Goal: Find specific page/section: Find specific page/section

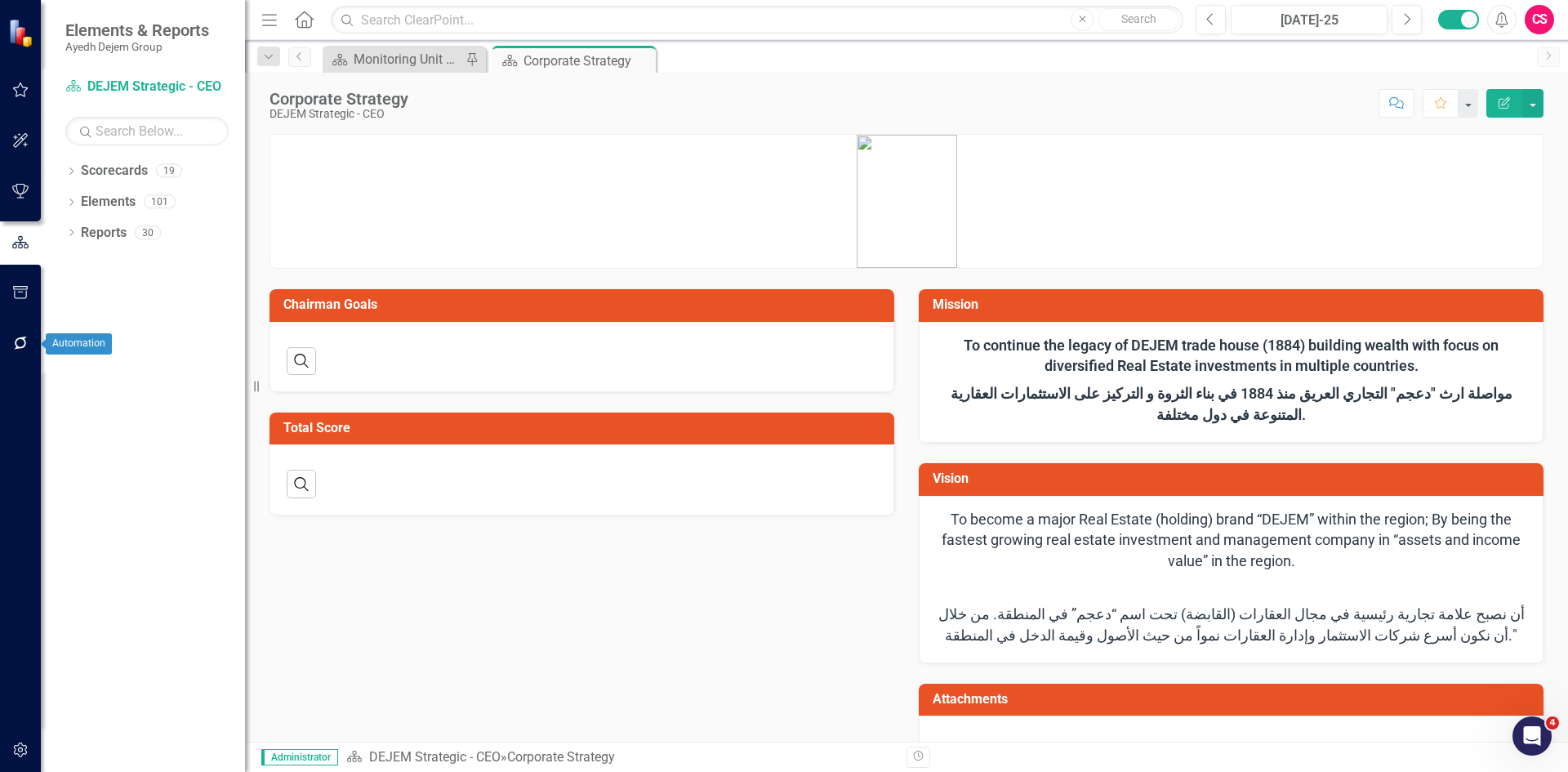
click at [21, 298] on icon "button" at bounding box center [20, 292] width 17 height 13
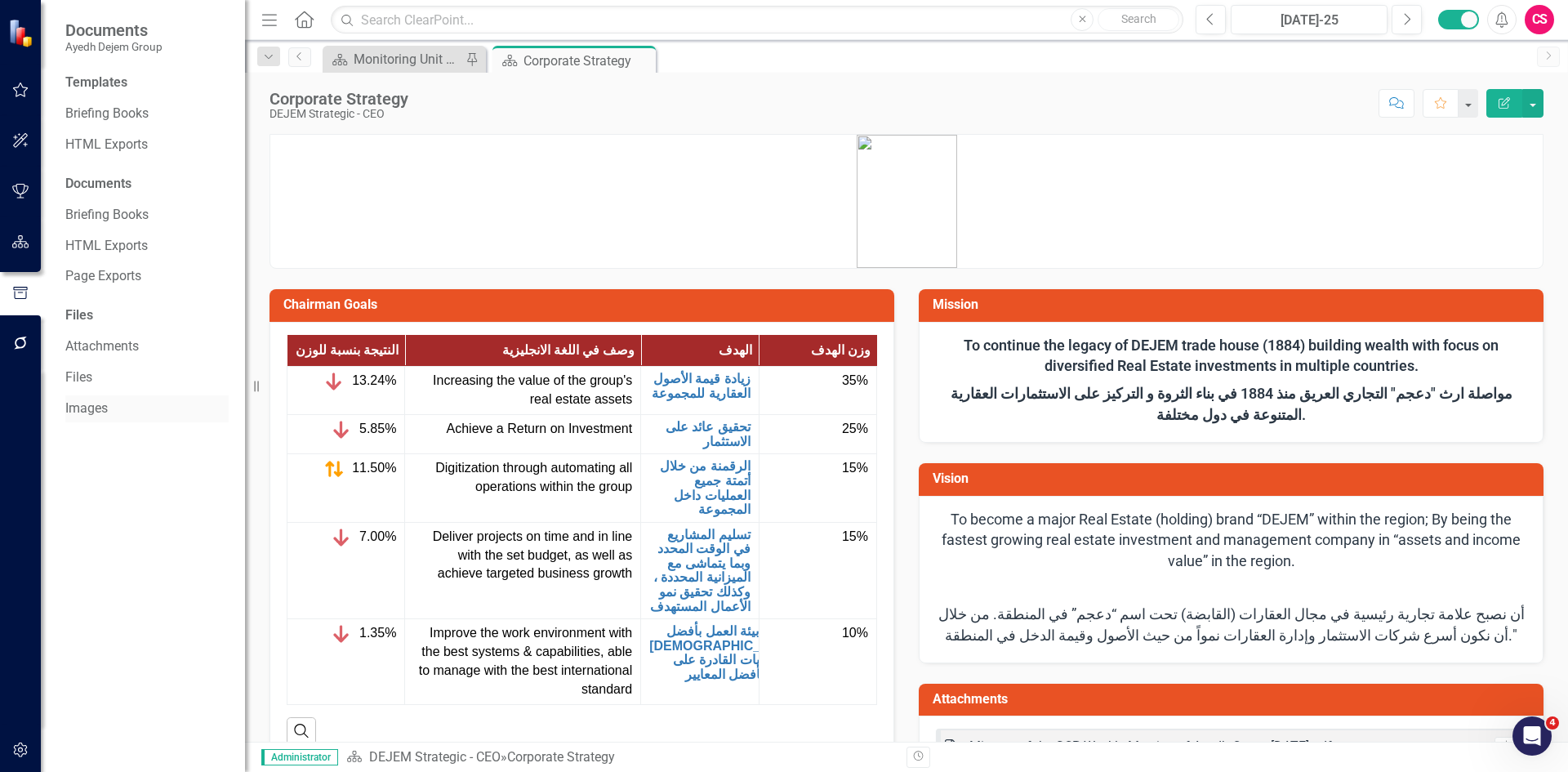
click at [91, 406] on link "Images" at bounding box center [147, 409] width 163 height 19
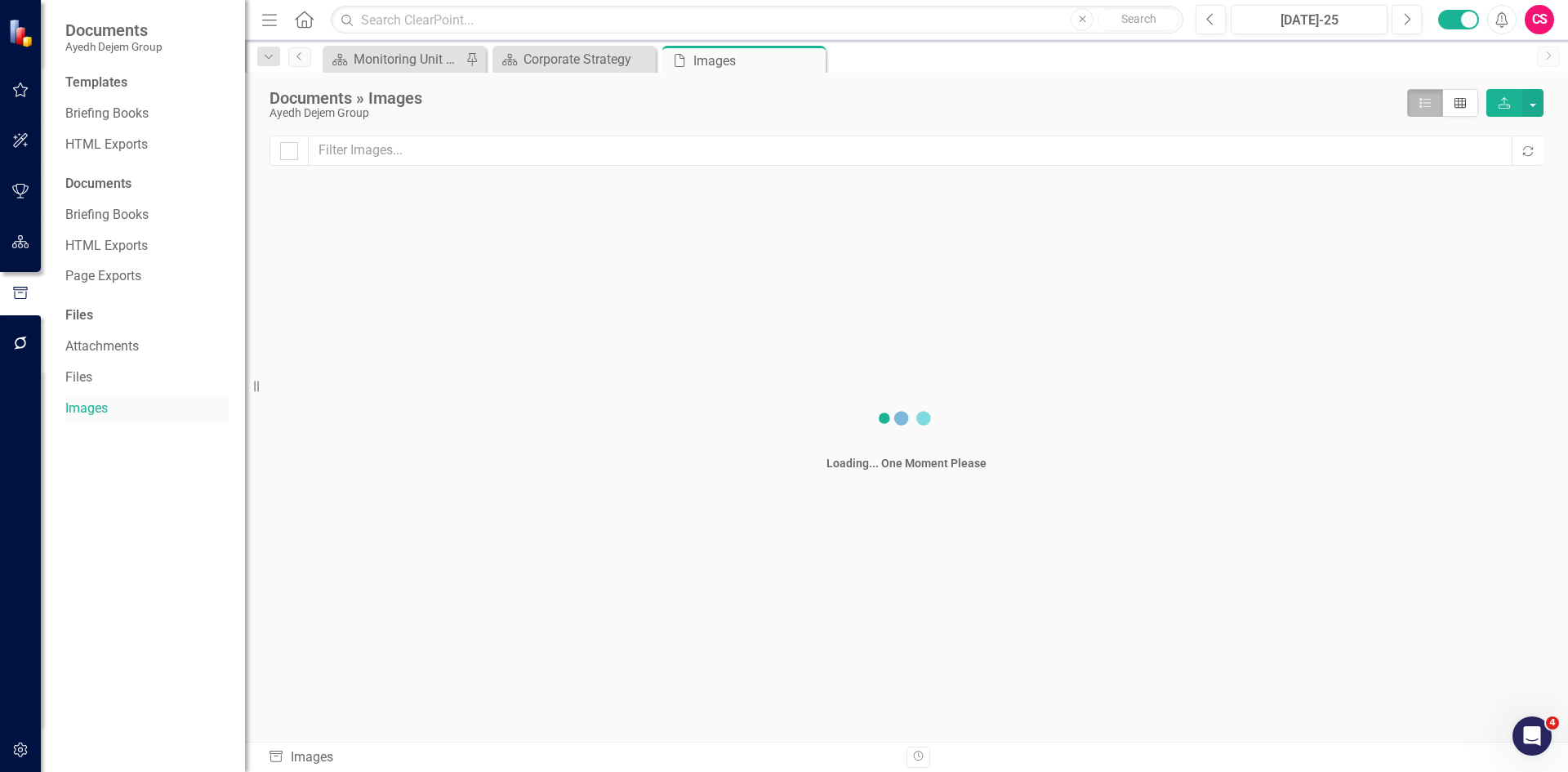
checkbox input "false"
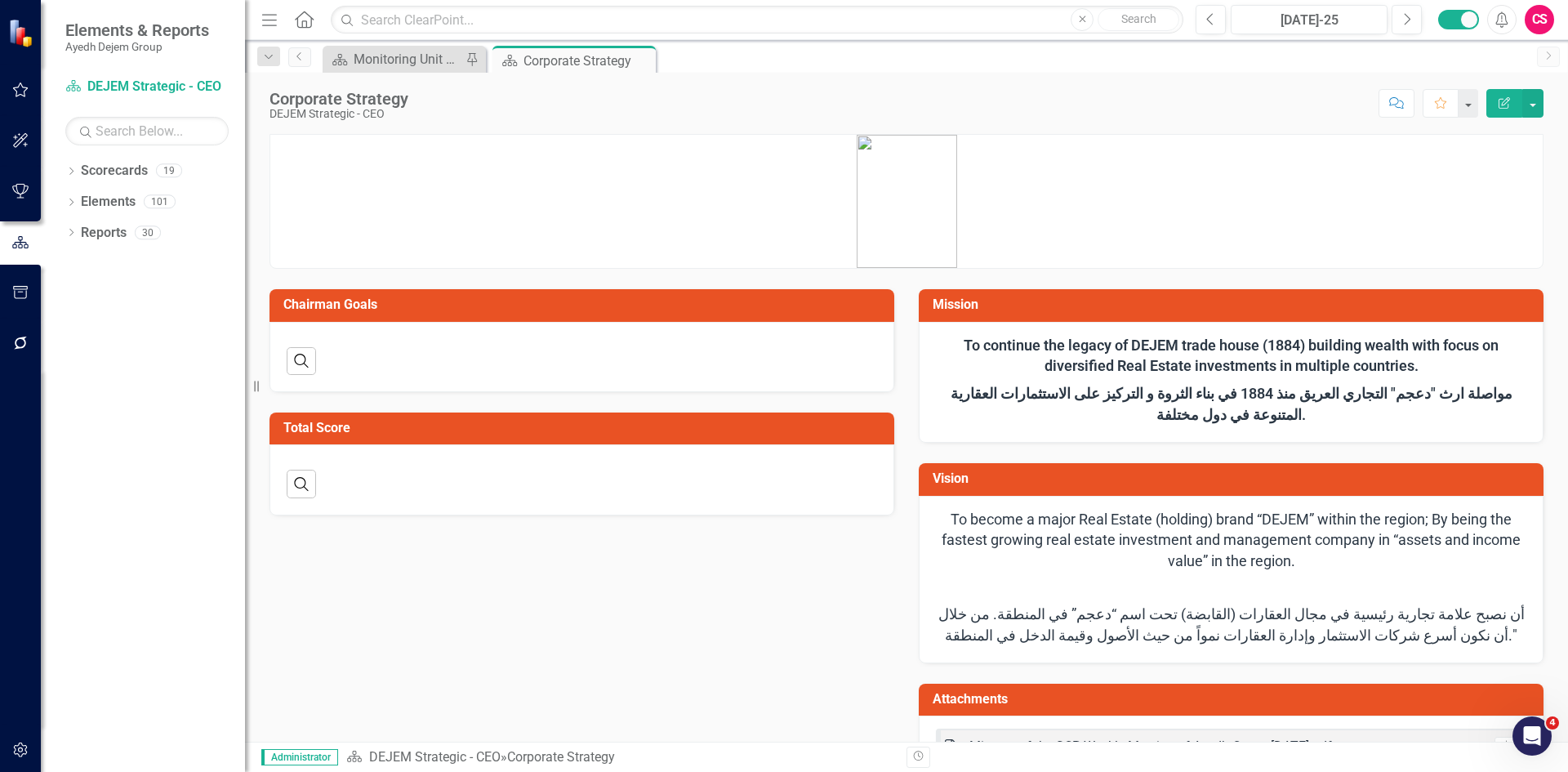
click at [13, 291] on icon "button" at bounding box center [20, 292] width 17 height 13
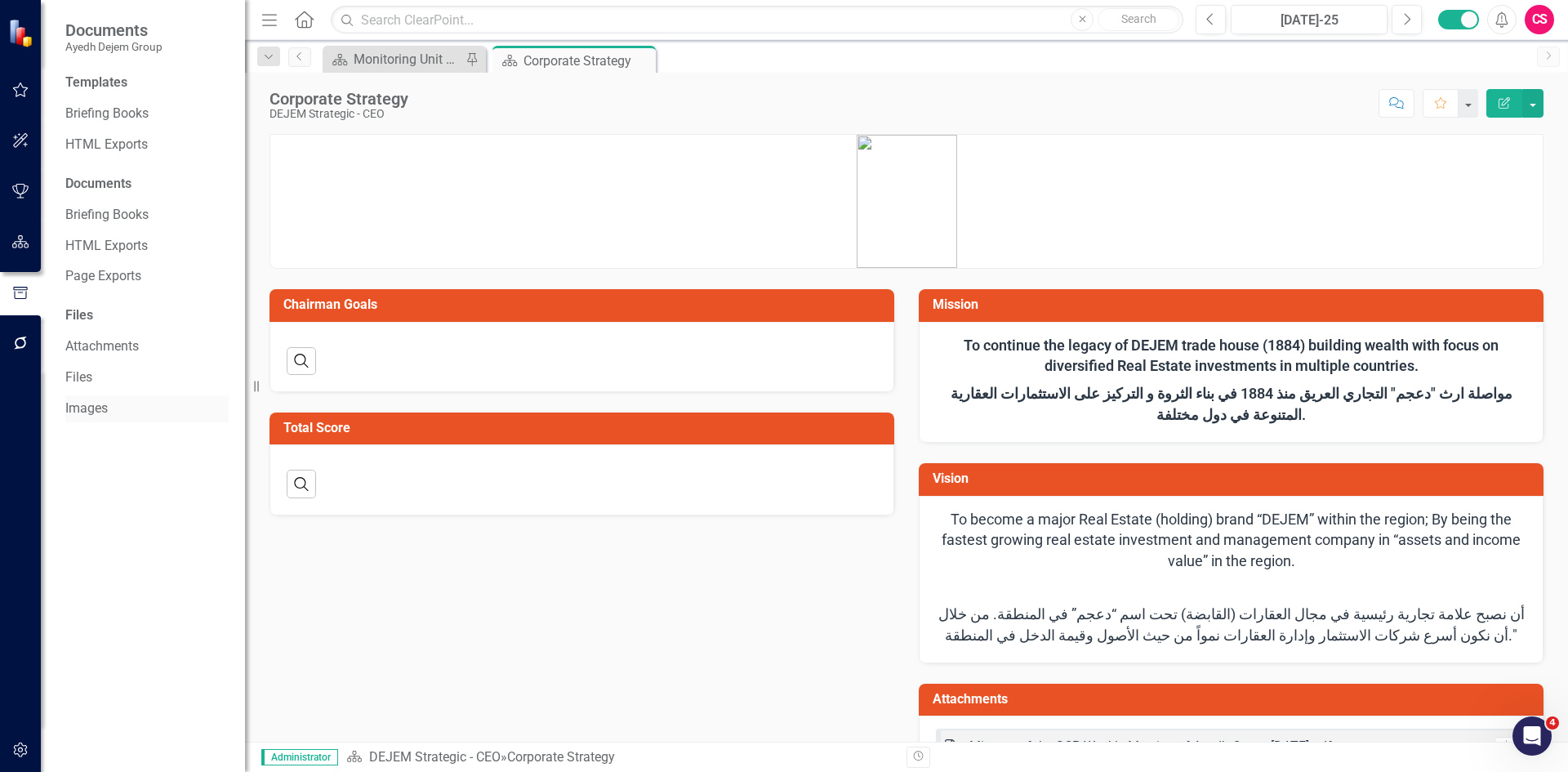
click at [90, 406] on link "Images" at bounding box center [147, 409] width 163 height 19
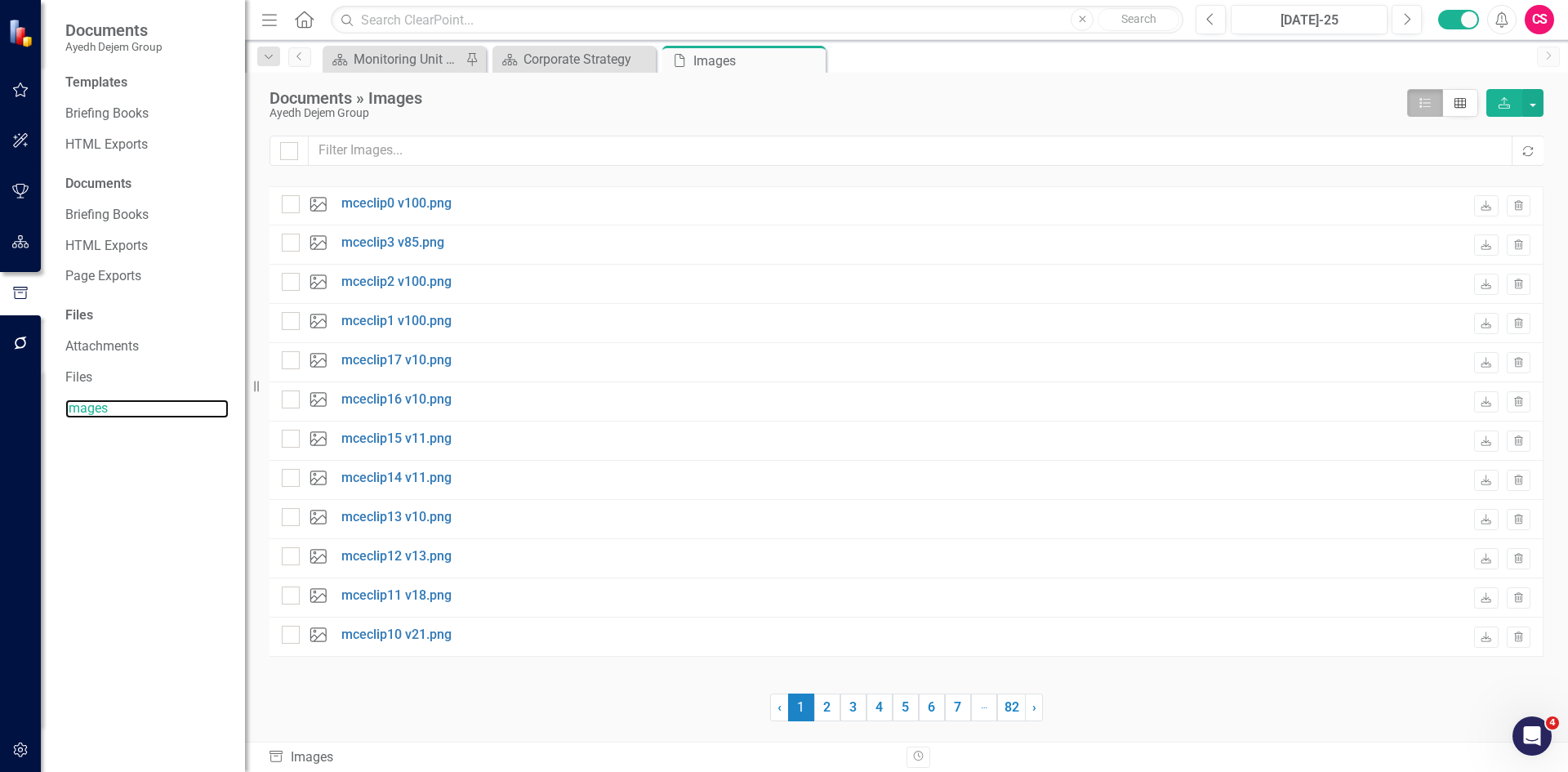
checkbox input "false"
